Goal: Register for event/course

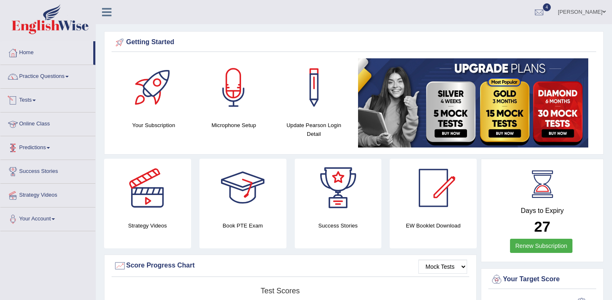
click at [25, 97] on link "Tests" at bounding box center [47, 99] width 95 height 21
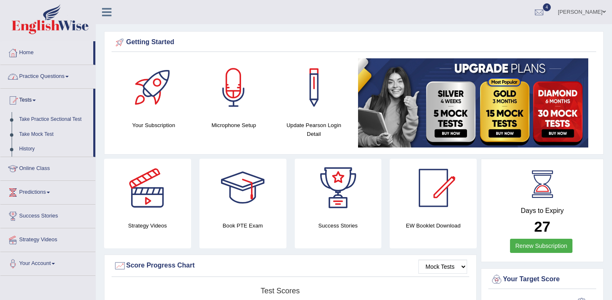
click at [58, 69] on link "Practice Questions" at bounding box center [47, 75] width 95 height 21
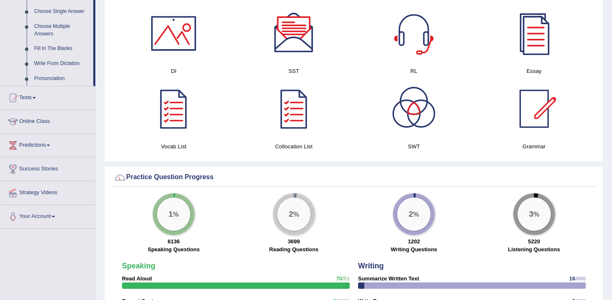
scroll to position [470, 0]
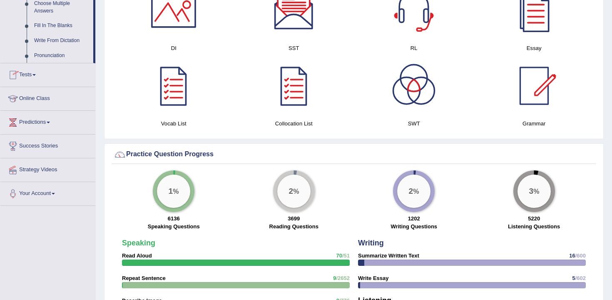
click at [34, 84] on link "Tests" at bounding box center [47, 73] width 95 height 21
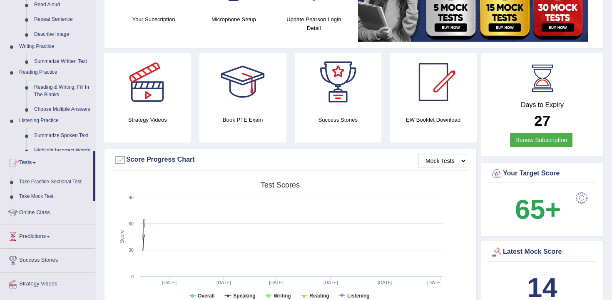
scroll to position [98, 0]
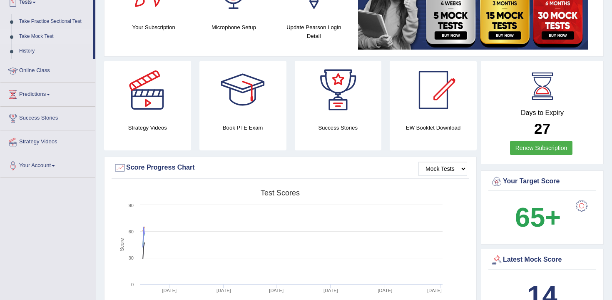
click at [36, 36] on link "Take Mock Test" at bounding box center [54, 36] width 78 height 15
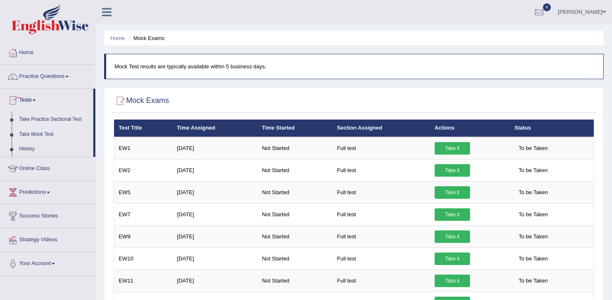
click at [47, 120] on link "Take Practice Sectional Test" at bounding box center [54, 119] width 78 height 15
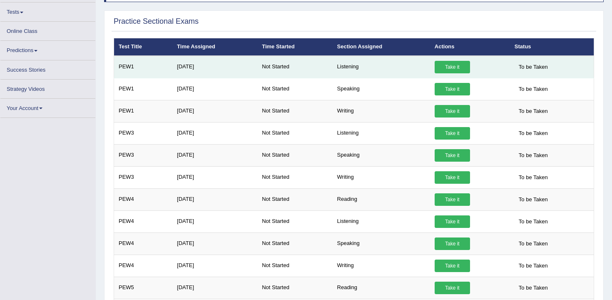
scroll to position [82, 0]
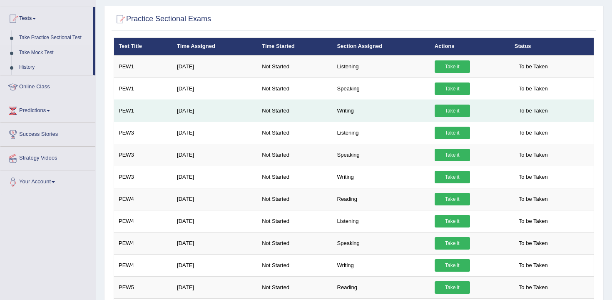
click at [448, 109] on link "Take it" at bounding box center [451, 110] width 35 height 12
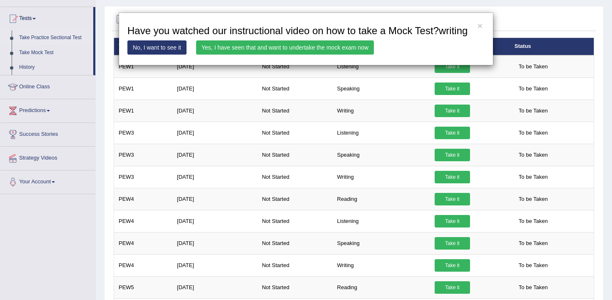
click at [314, 54] on link "Yes, I have seen that and want to undertake the mock exam now" at bounding box center [285, 47] width 178 height 14
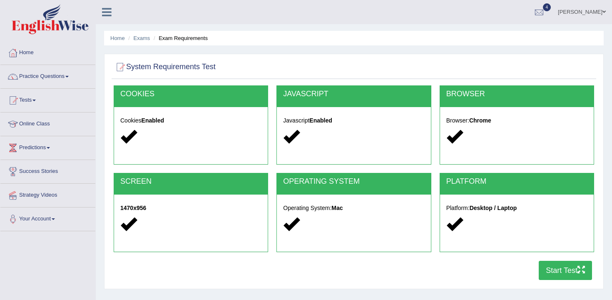
click at [560, 268] on button "Start Test" at bounding box center [564, 269] width 53 height 19
